Goal: Task Accomplishment & Management: Use online tool/utility

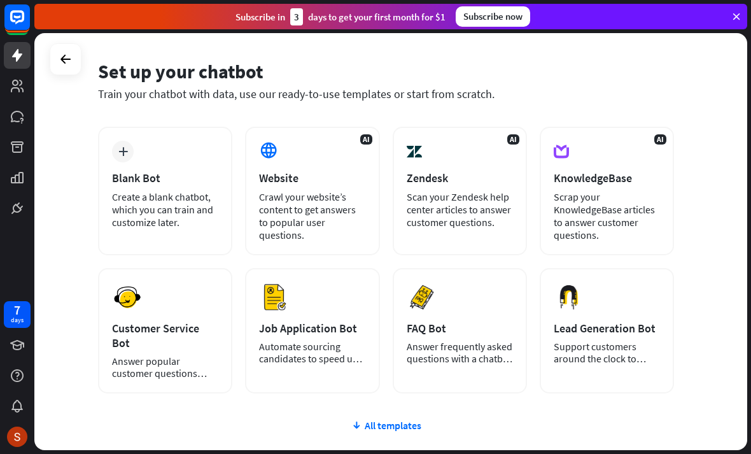
scroll to position [41, 0]
click at [401, 418] on div "All templates" at bounding box center [386, 424] width 576 height 13
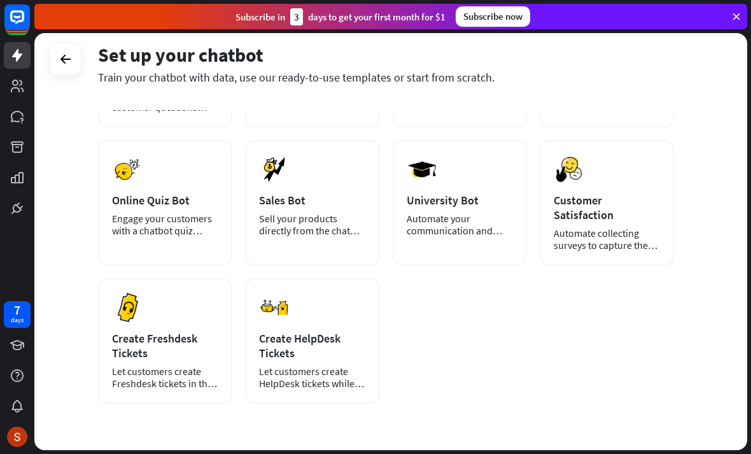
scroll to position [307, 0]
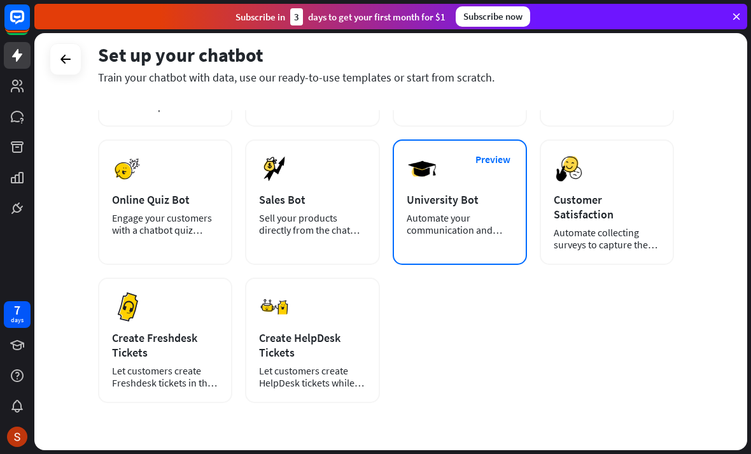
click at [501, 212] on div "Automate your communication and admission process." at bounding box center [460, 224] width 106 height 24
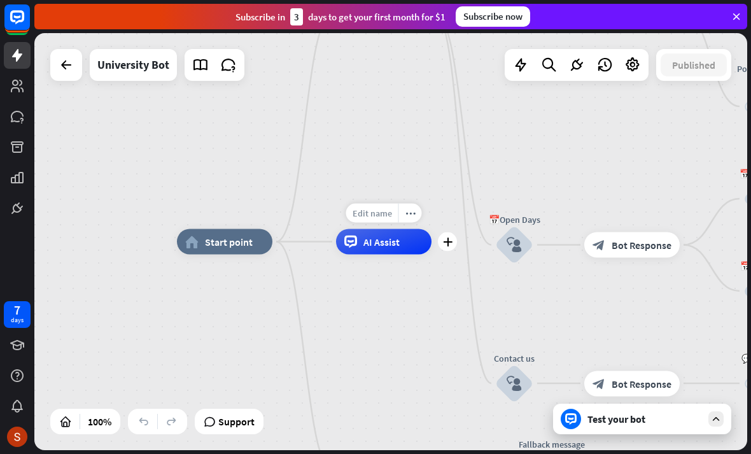
click at [377, 216] on span "Edit name" at bounding box center [372, 212] width 39 height 11
click at [382, 247] on span "AI Assist" at bounding box center [381, 241] width 36 height 13
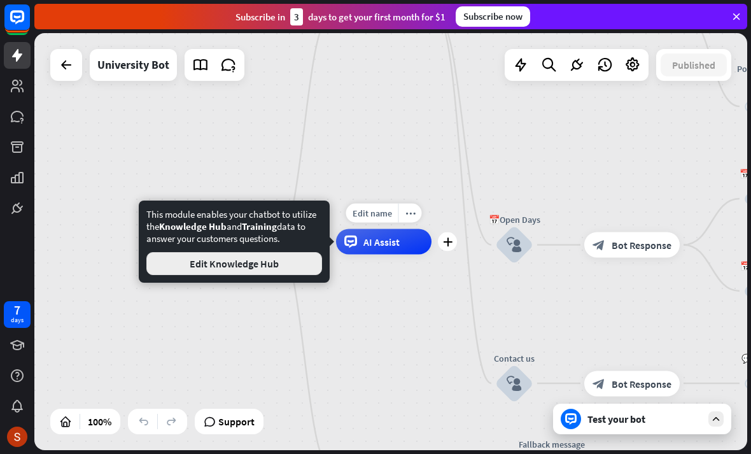
click at [294, 260] on button "Edit Knowledge Hub" at bounding box center [234, 263] width 176 height 23
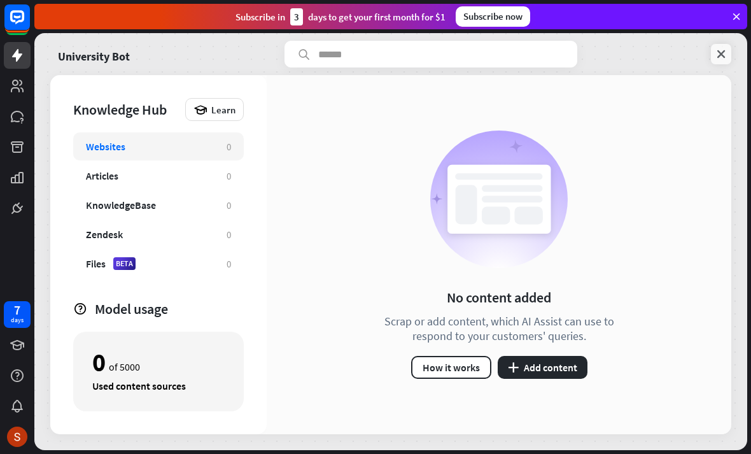
click at [720, 52] on icon at bounding box center [721, 54] width 13 height 13
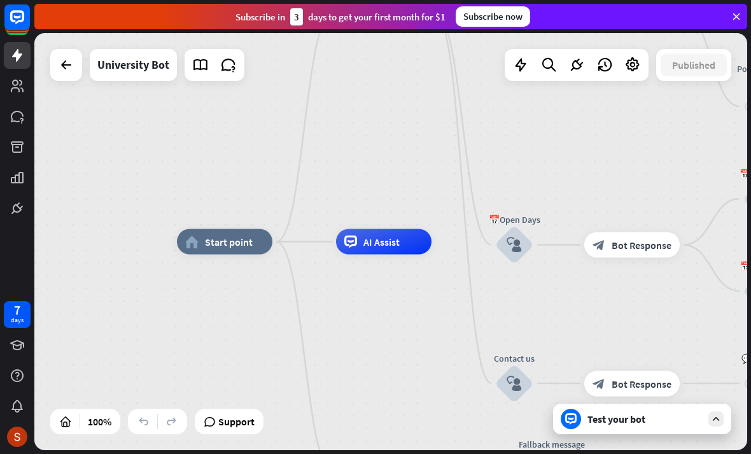
click at [603, 417] on div "Test your bot" at bounding box center [644, 418] width 115 height 13
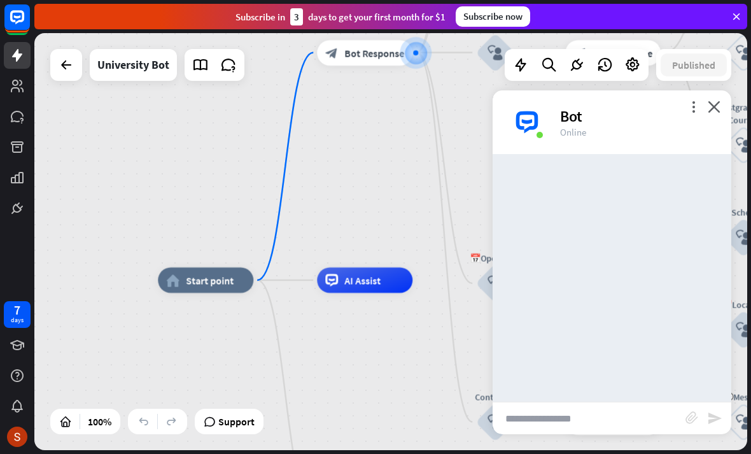
click at [594, 419] on input "text" at bounding box center [589, 418] width 193 height 32
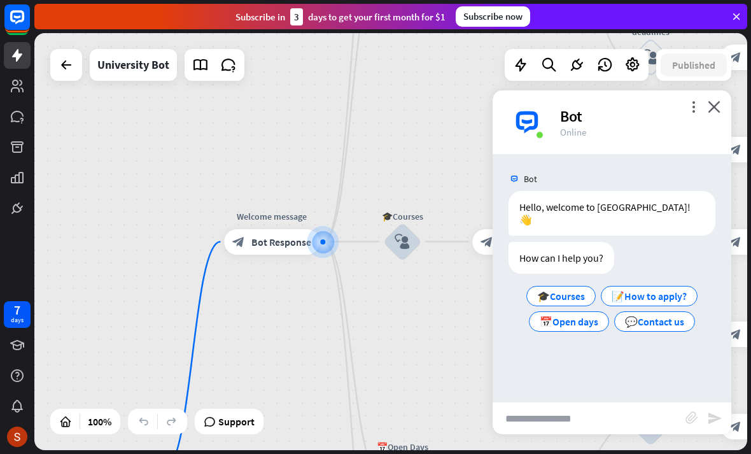
click at [636, 422] on input "text" at bounding box center [589, 418] width 193 height 32
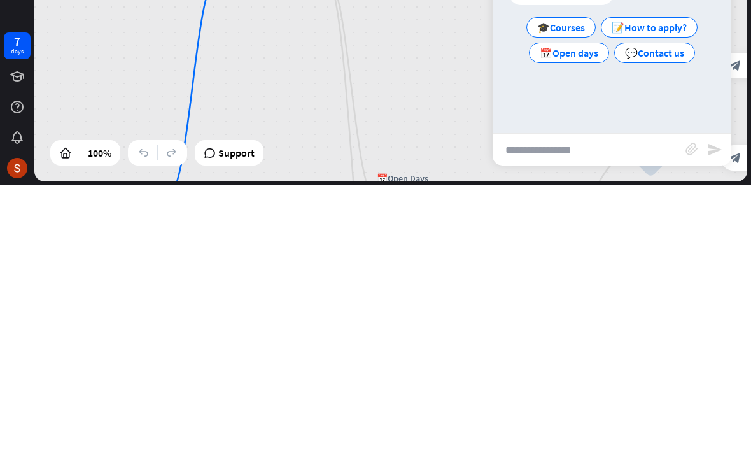
paste input "**********"
type input "**********"
click at [704, 411] on div "block_attachment" at bounding box center [696, 418] width 22 height 15
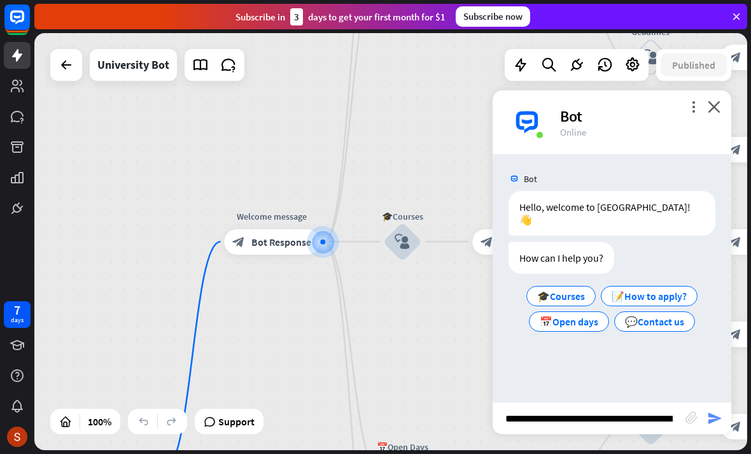
click at [720, 422] on icon "send" at bounding box center [714, 417] width 15 height 15
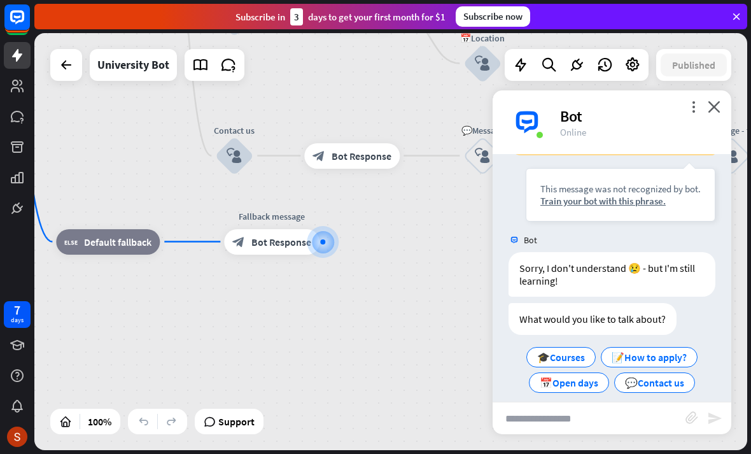
scroll to position [206, 0]
click at [615, 416] on input "text" at bounding box center [589, 418] width 193 height 32
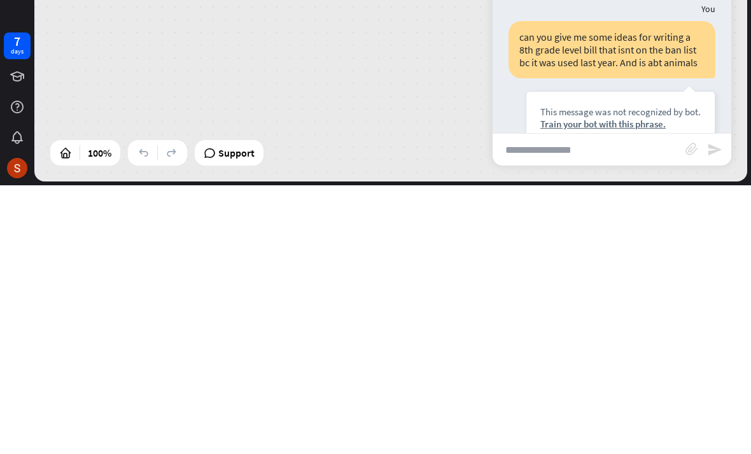
scroll to position [13, 0]
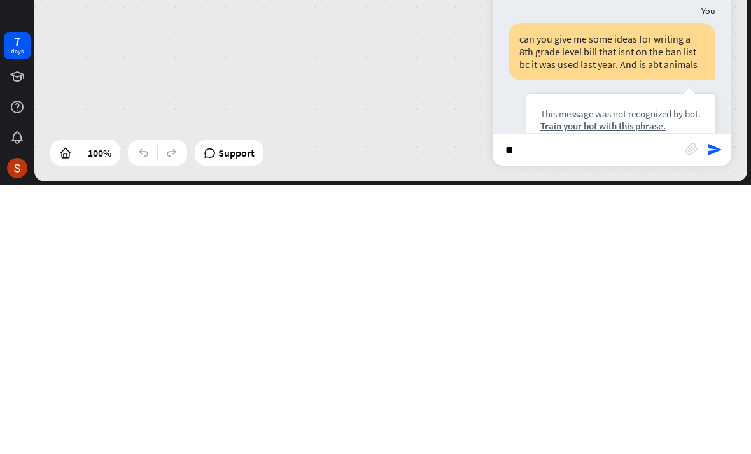
type input "*"
click at [676, 402] on input "**********" at bounding box center [589, 418] width 193 height 32
type input "**********"
click at [720, 410] on icon "send" at bounding box center [714, 417] width 15 height 15
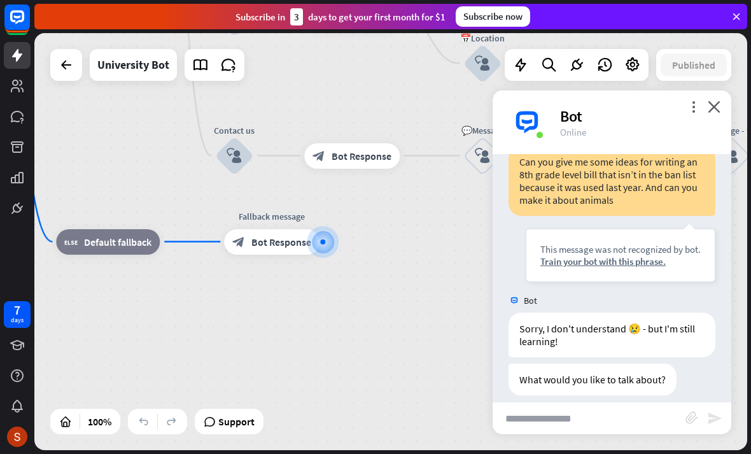
scroll to position [486, 0]
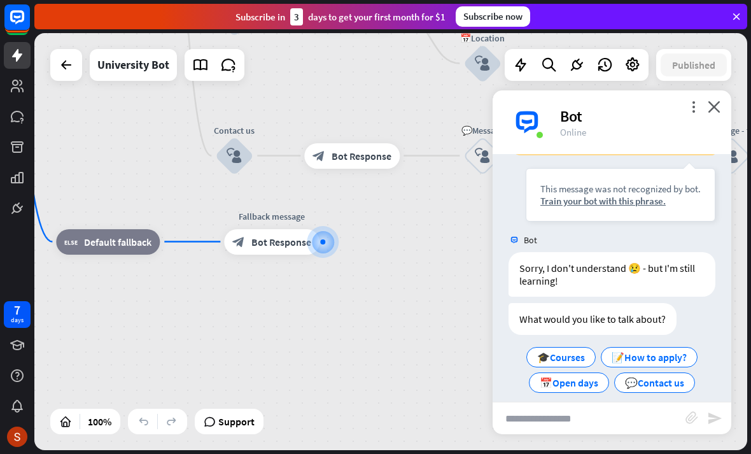
click at [587, 419] on input "text" at bounding box center [589, 418] width 193 height 32
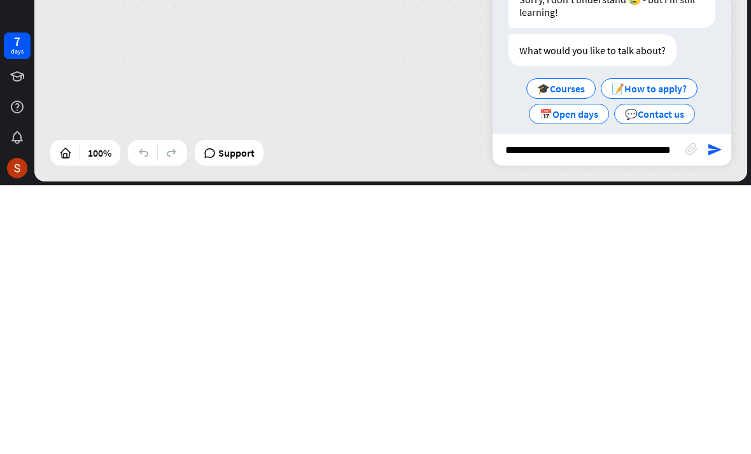
type input "**********"
click at [715, 402] on div "**********" at bounding box center [612, 418] width 239 height 32
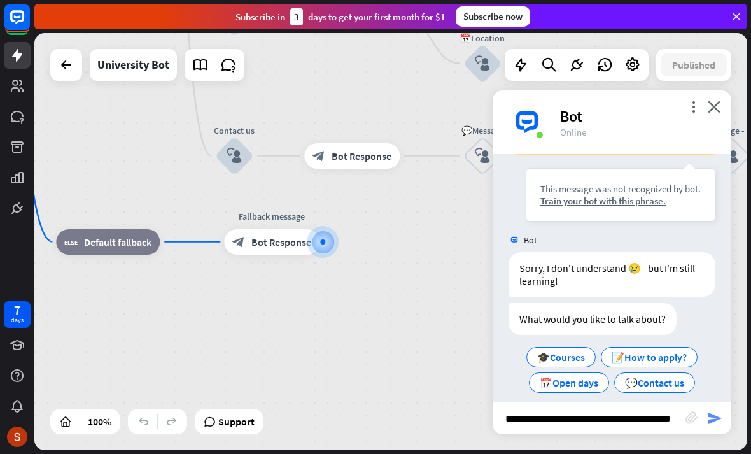
click at [713, 420] on icon "send" at bounding box center [714, 417] width 15 height 15
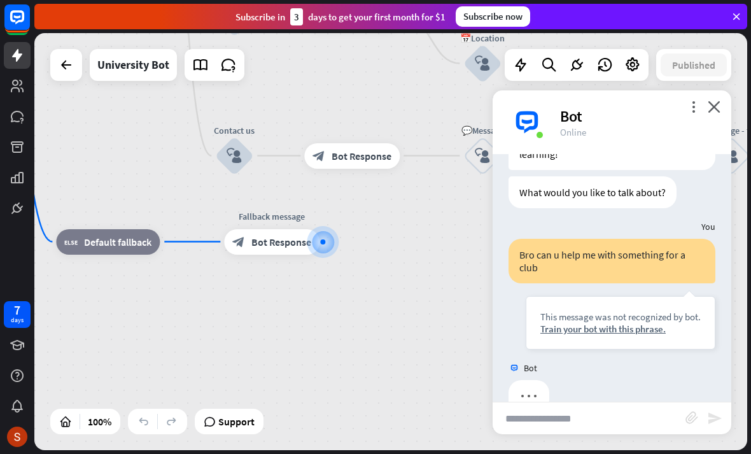
scroll to position [629, 0]
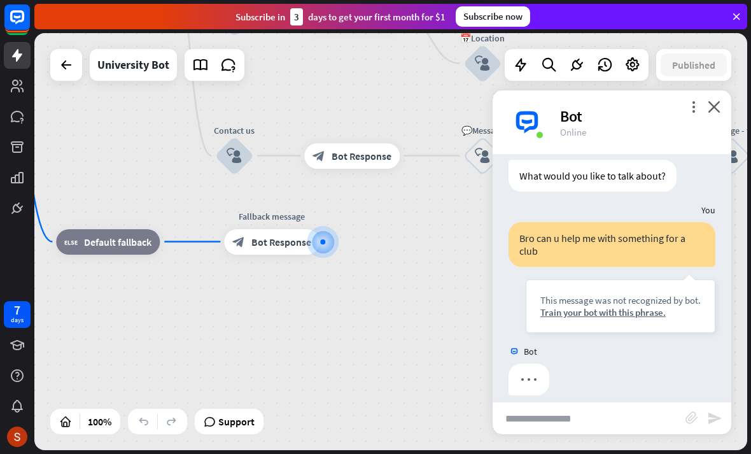
click at [615, 419] on input "text" at bounding box center [589, 418] width 193 height 32
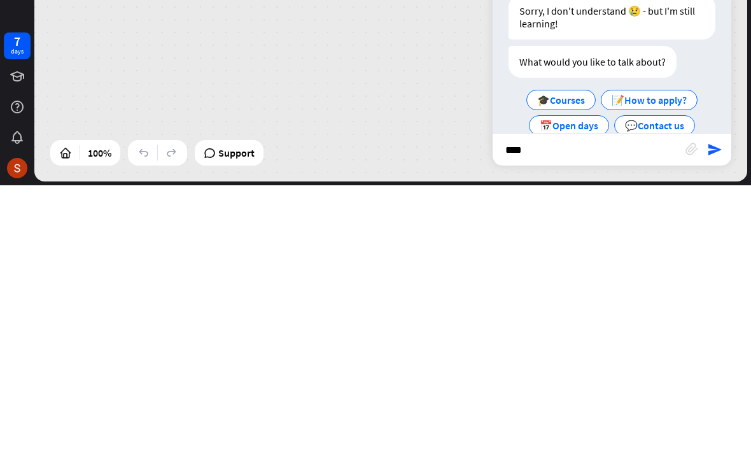
scroll to position [741, 0]
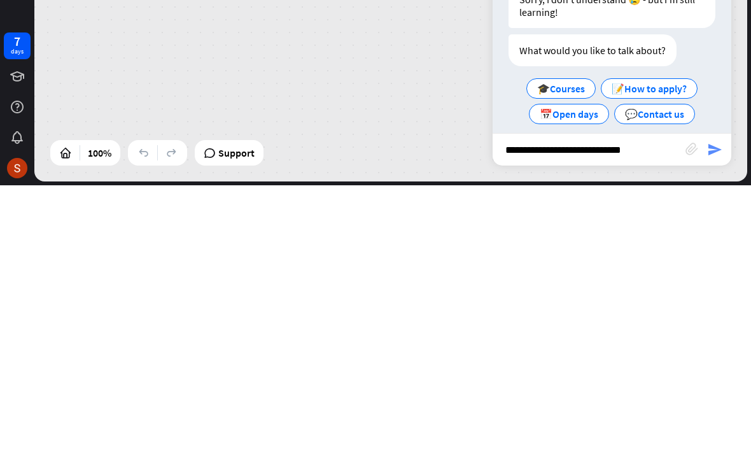
type input "**********"
click at [710, 410] on icon "send" at bounding box center [714, 417] width 15 height 15
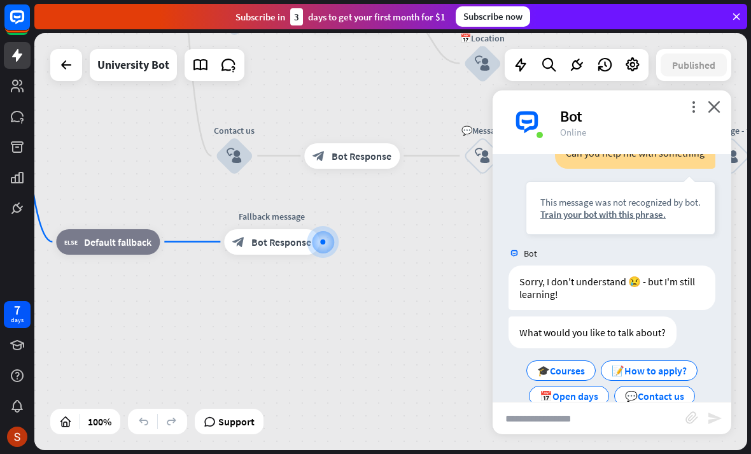
scroll to position [983, 0]
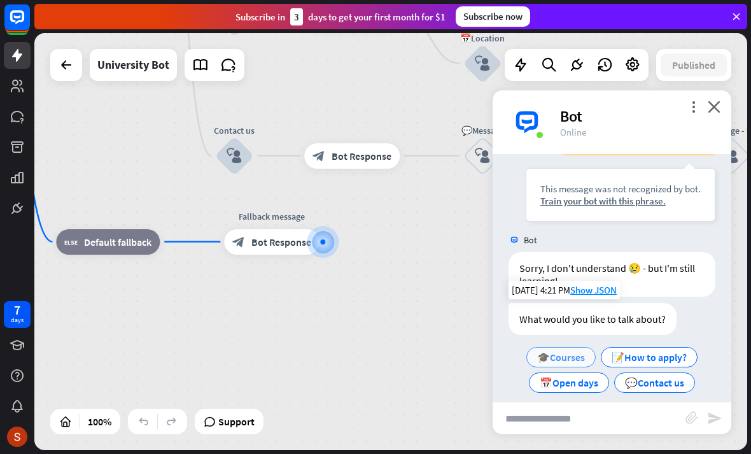
click at [575, 351] on span "🎓Courses" at bounding box center [561, 357] width 48 height 13
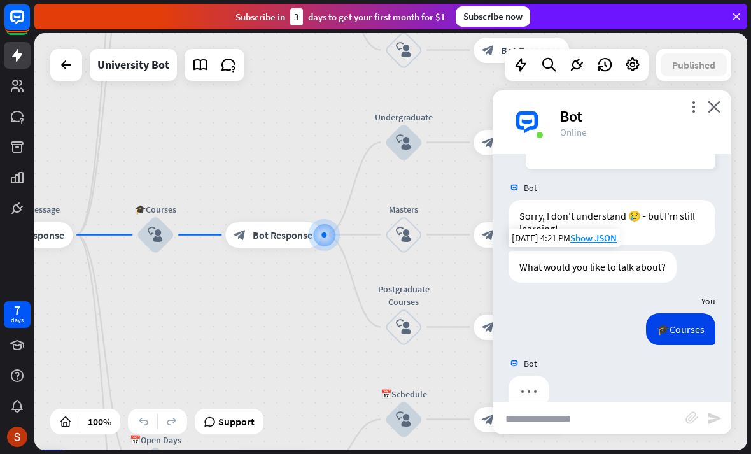
scroll to position [1047, 0]
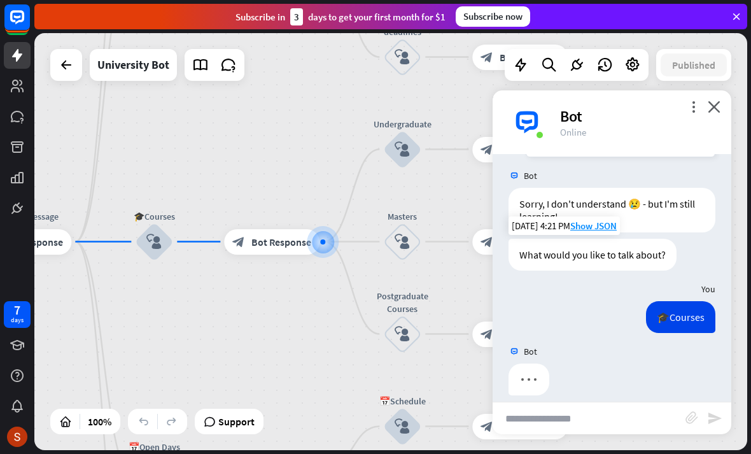
click at [581, 417] on input "text" at bounding box center [589, 418] width 193 height 32
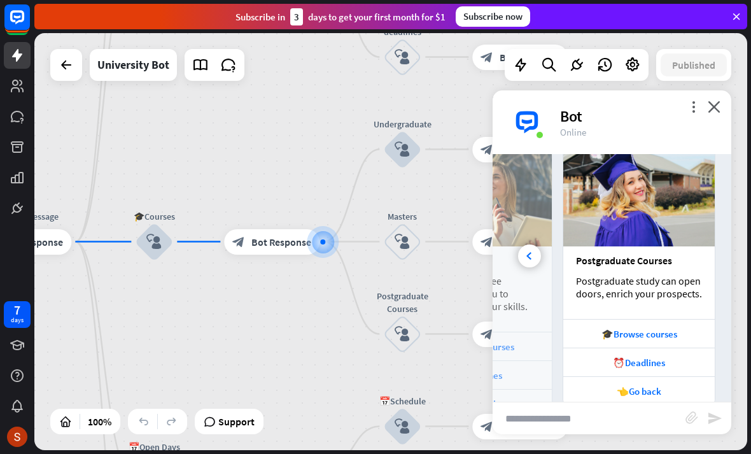
scroll to position [1324, 0]
click at [532, 244] on div at bounding box center [529, 255] width 23 height 23
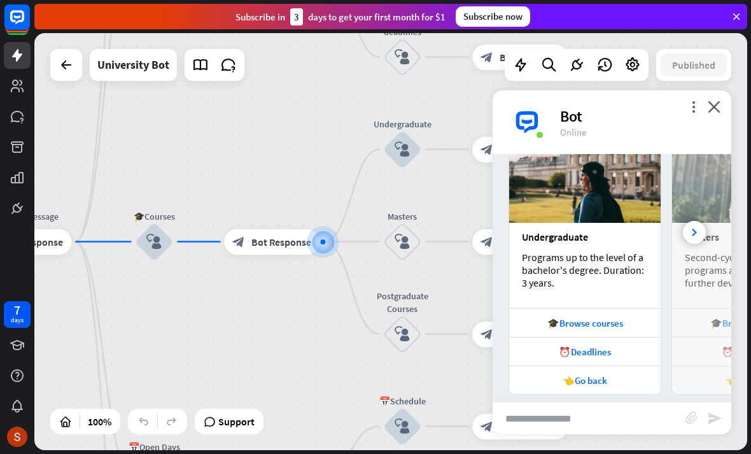
scroll to position [1347, 0]
click at [699, 106] on icon "more_vert" at bounding box center [693, 107] width 12 height 12
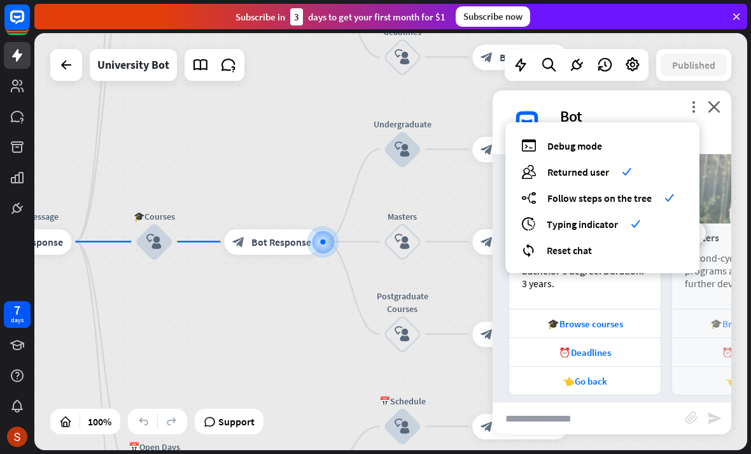
click at [613, 412] on input "text" at bounding box center [589, 418] width 193 height 32
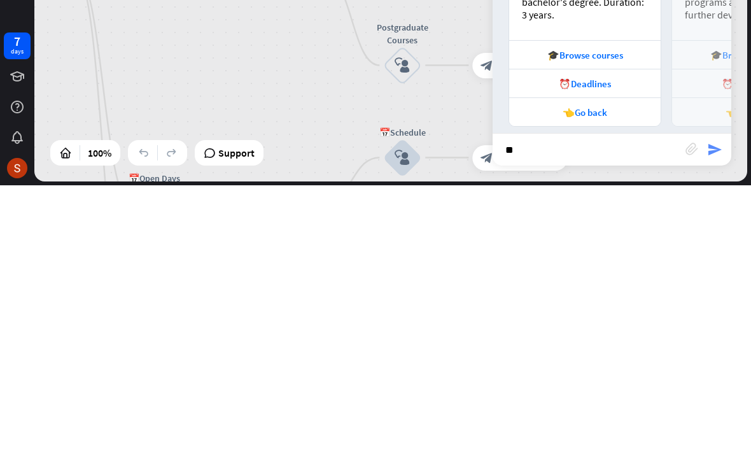
type input "**"
click at [721, 410] on icon "send" at bounding box center [714, 417] width 15 height 15
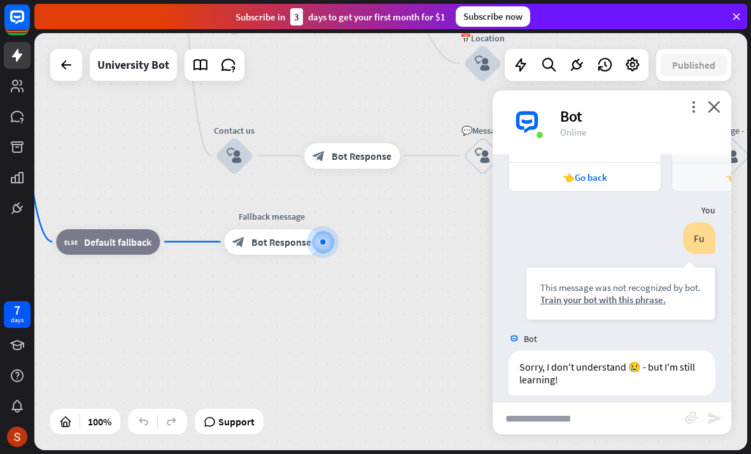
scroll to position [1588, 0]
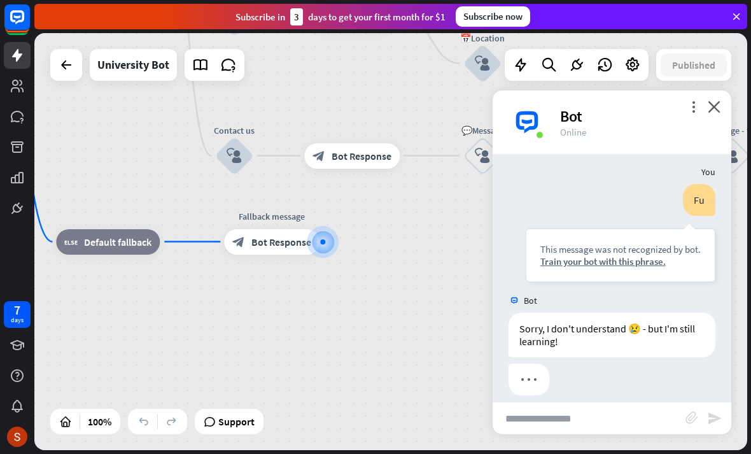
click at [619, 417] on input "text" at bounding box center [589, 418] width 193 height 32
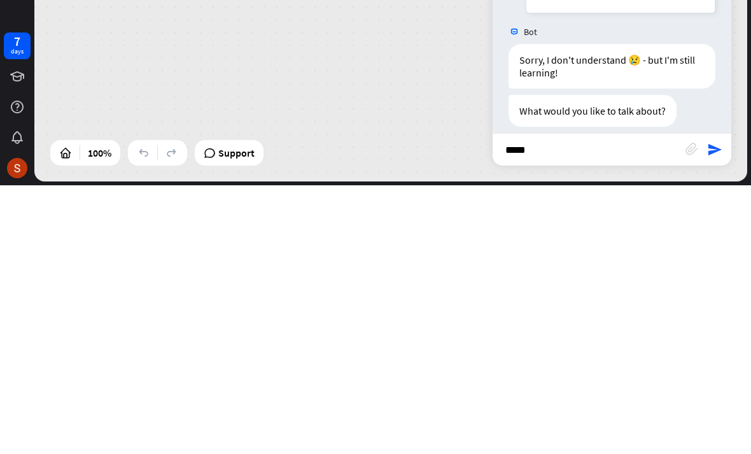
scroll to position [1649, 0]
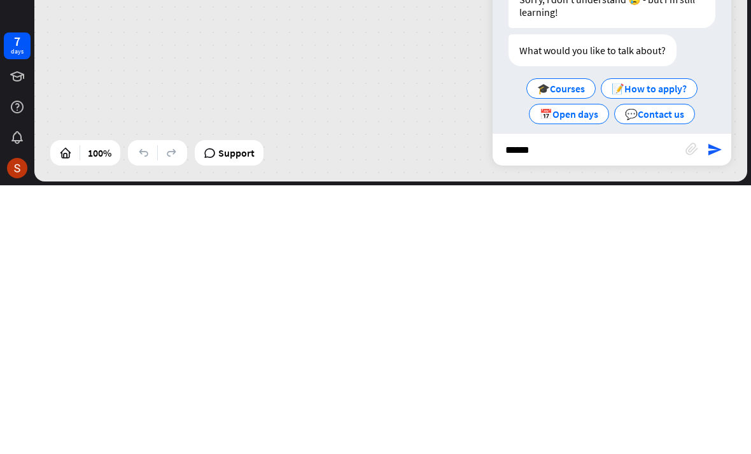
type input "******"
click at [715, 167] on div "home_2 Start point Welcome message block_bot_response Bot Response ✨Main menu b…" at bounding box center [390, 241] width 713 height 417
